Goal: Task Accomplishment & Management: Manage account settings

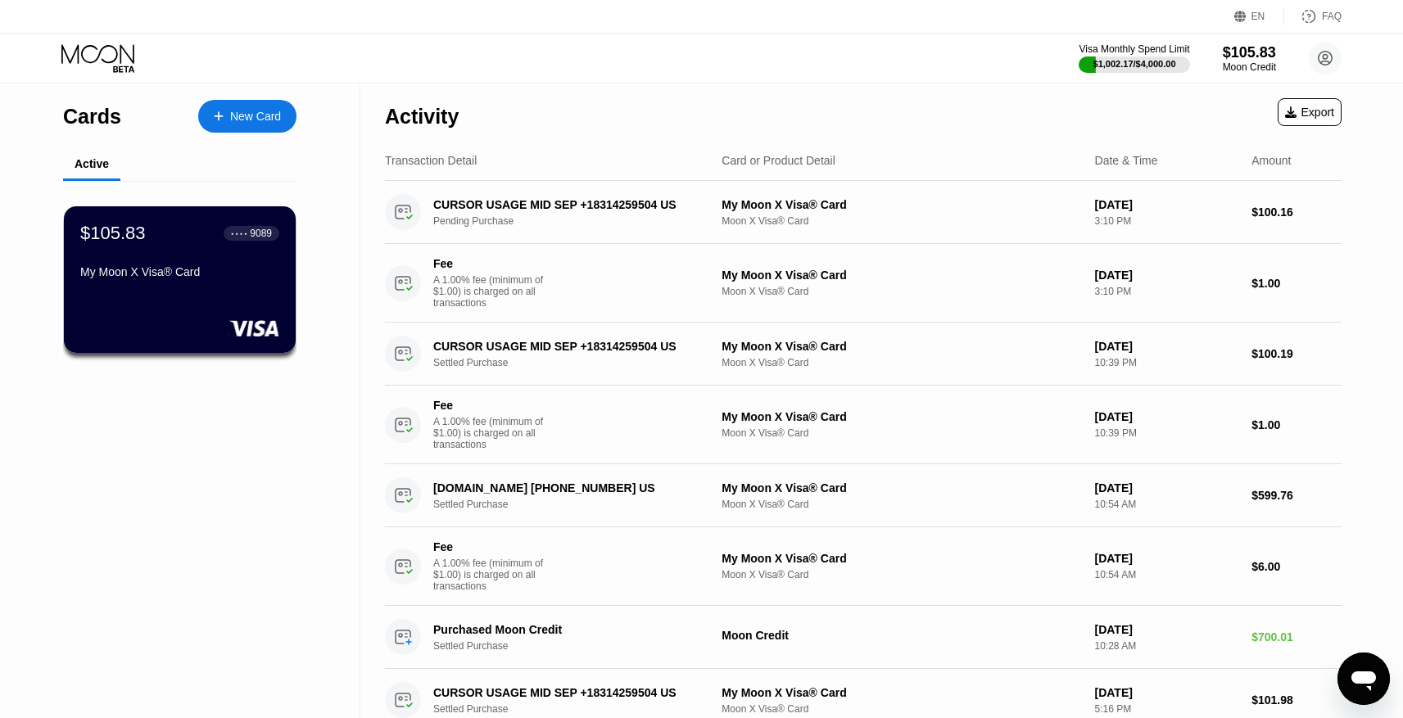
click at [255, 278] on div "My Moon X Visa® Card" at bounding box center [179, 271] width 199 height 13
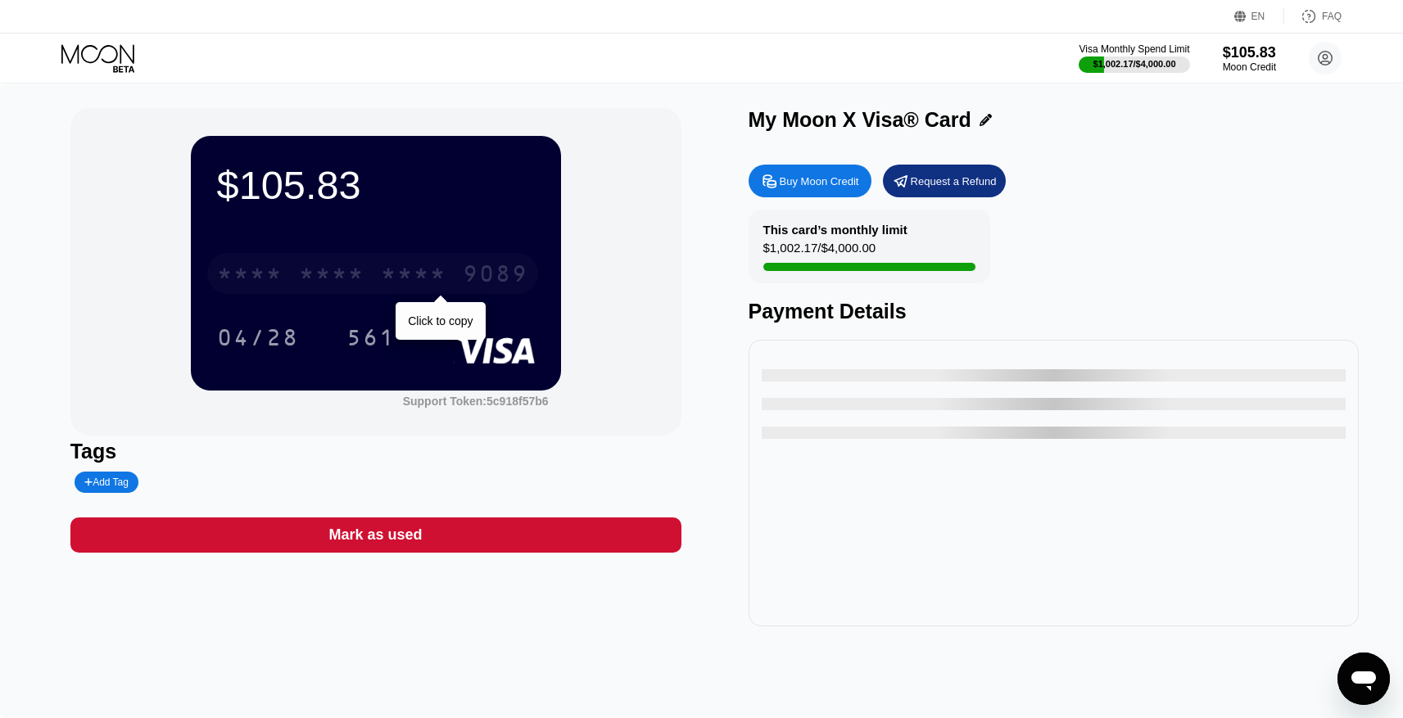
click at [441, 281] on div "* * * *" at bounding box center [414, 276] width 66 height 26
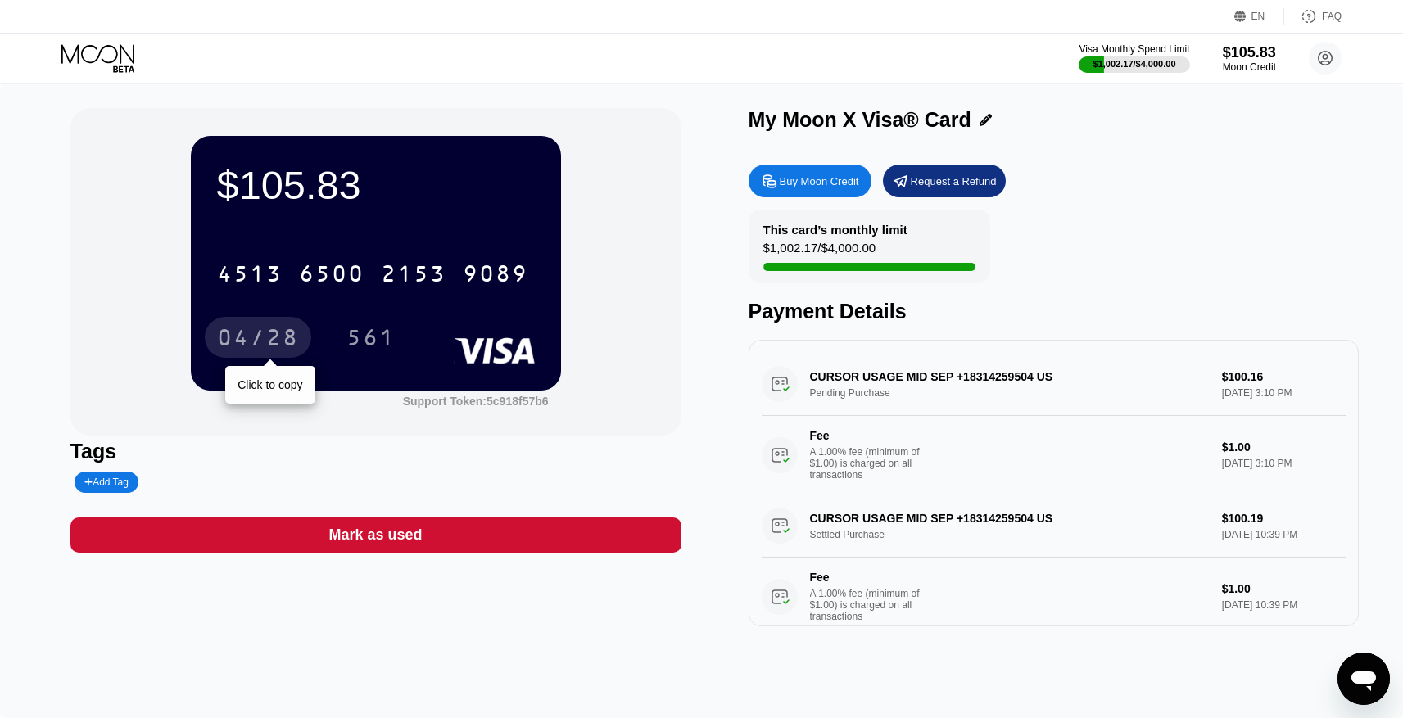
click at [282, 334] on div "04/28" at bounding box center [258, 340] width 82 height 26
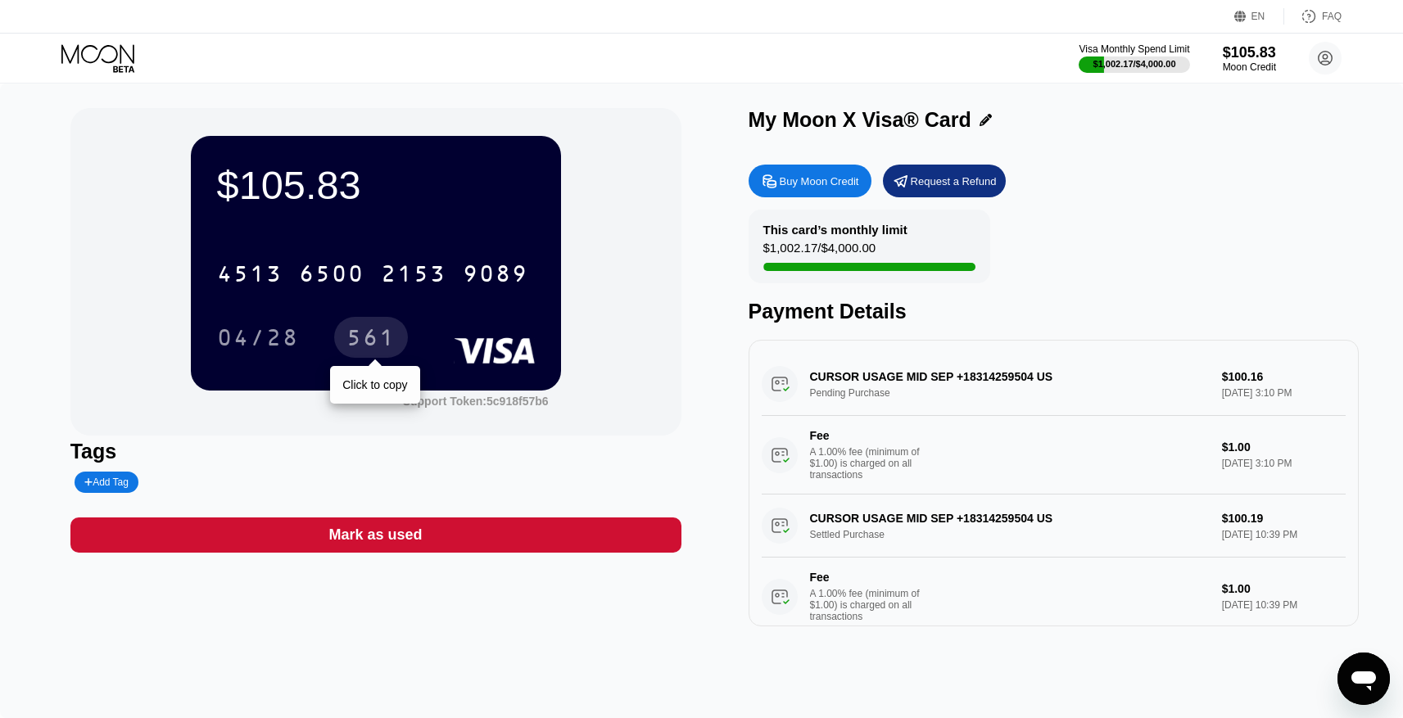
click at [363, 330] on div "561" at bounding box center [370, 340] width 49 height 26
